Goal: Browse casually

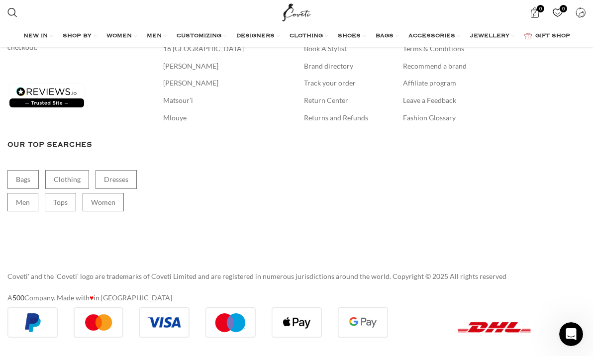
scroll to position [12268, 0]
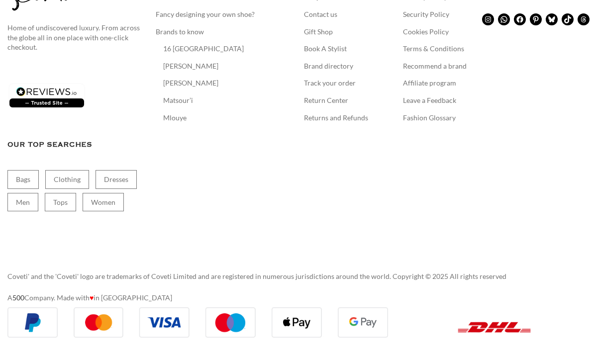
scroll to position [36553, 0]
